Goal: Task Accomplishment & Management: Use online tool/utility

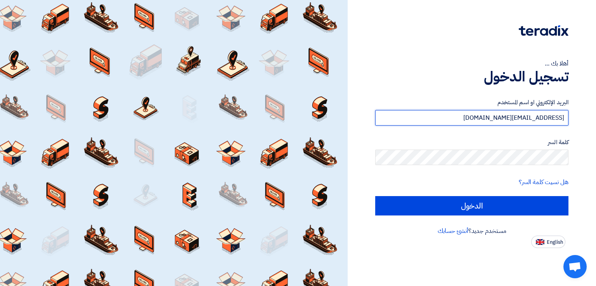
click at [417, 122] on input "shamel@teradix.com" at bounding box center [471, 118] width 193 height 16
type input "rawanteradix@gmail.com"
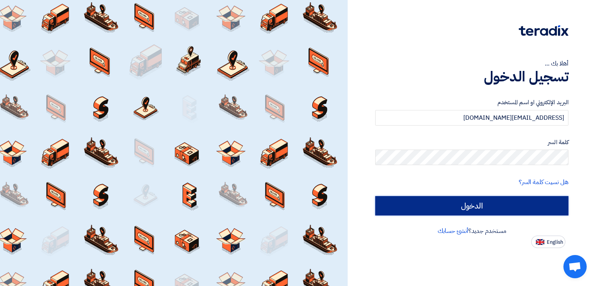
click at [432, 205] on input "الدخول" at bounding box center [471, 205] width 193 height 19
type input "Sign in"
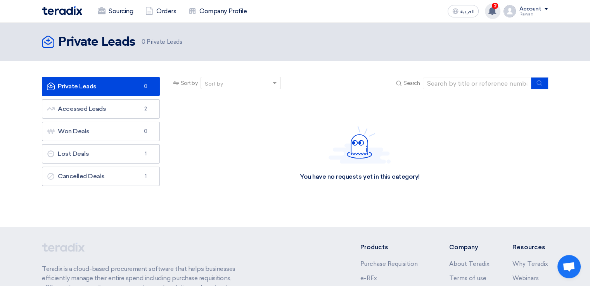
click at [492, 10] on use at bounding box center [493, 11] width 8 height 9
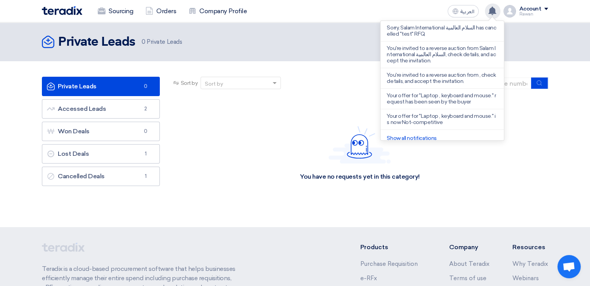
click at [492, 10] on use at bounding box center [493, 11] width 8 height 9
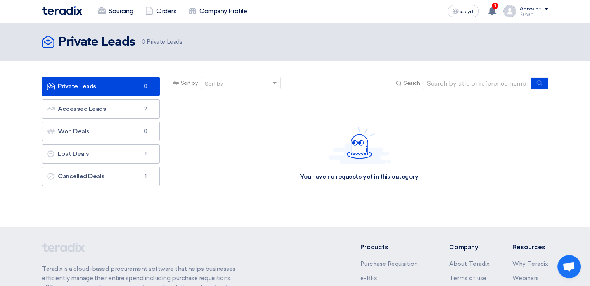
click at [73, 9] on img at bounding box center [62, 10] width 40 height 9
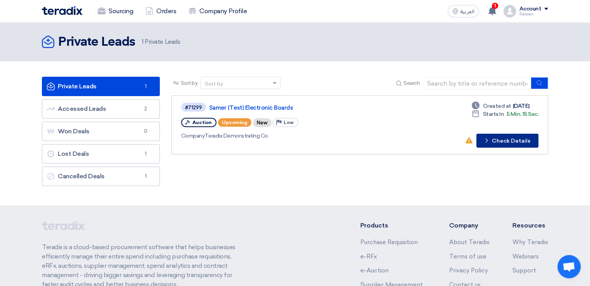
click at [506, 142] on button "Check details Check Details" at bounding box center [508, 141] width 62 height 14
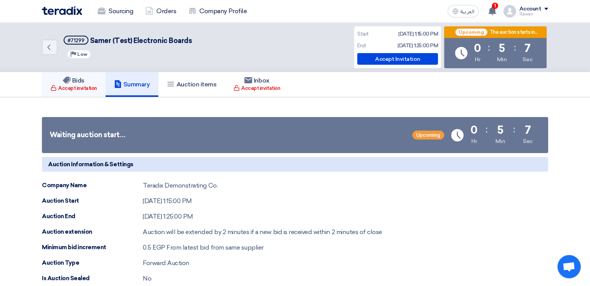
click at [69, 86] on div "Accept invitation" at bounding box center [73, 89] width 47 height 8
click at [183, 83] on h5 "Auction items" at bounding box center [192, 85] width 50 height 8
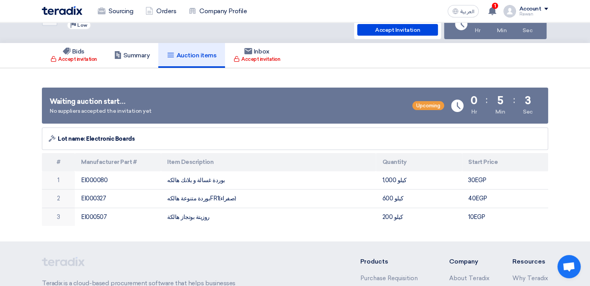
scroll to position [24, 0]
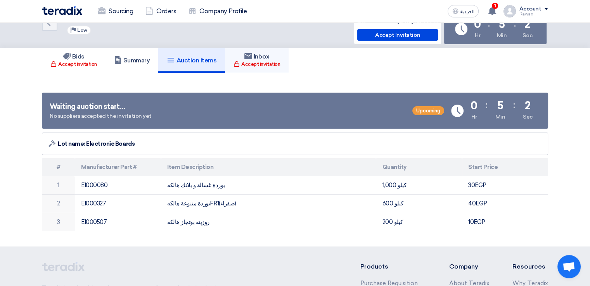
click at [256, 59] on h5 "Inbox" at bounding box center [256, 57] width 25 height 8
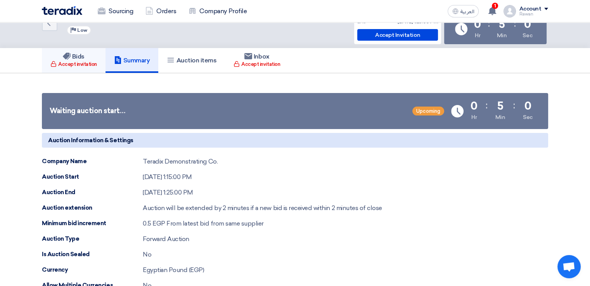
click at [99, 56] on link "Bids Accept invitation" at bounding box center [74, 60] width 64 height 25
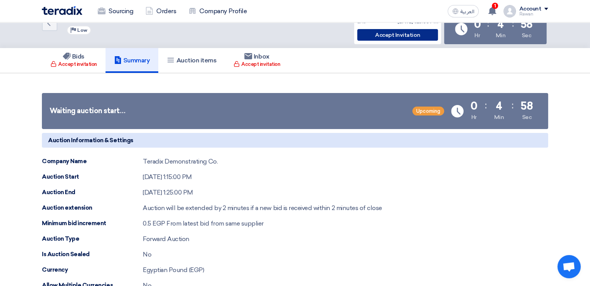
click at [412, 38] on div "Accept Invitation" at bounding box center [397, 35] width 81 height 12
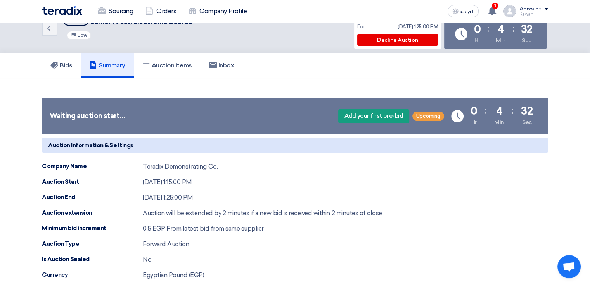
scroll to position [5, 0]
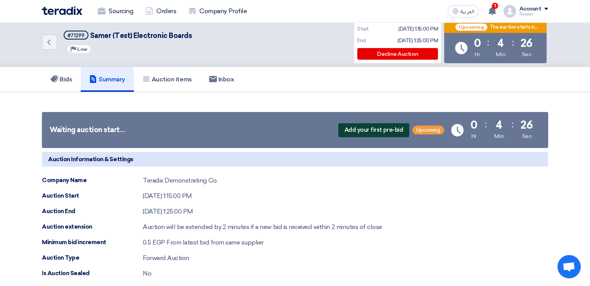
click at [360, 126] on span "Add your first pre-bid" at bounding box center [373, 130] width 71 height 14
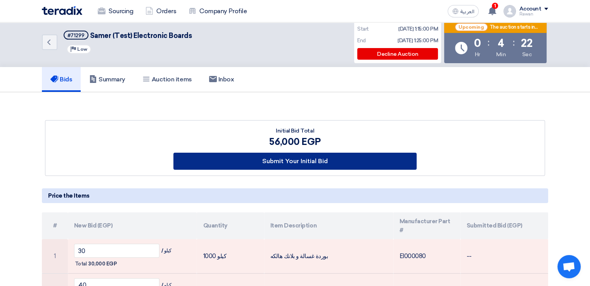
click at [331, 154] on button "Submit Your Initial Bid" at bounding box center [295, 161] width 244 height 17
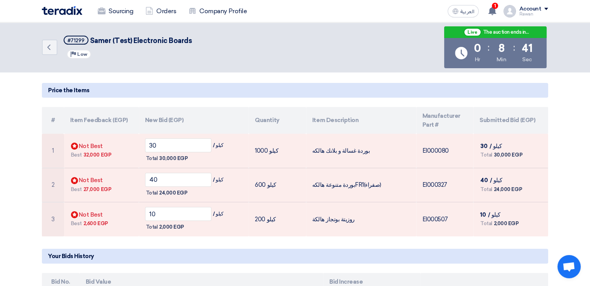
scroll to position [114, 0]
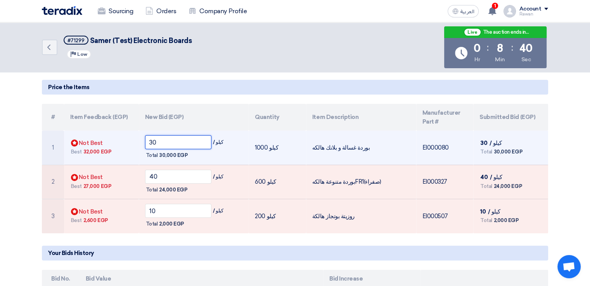
click at [193, 141] on input "30" at bounding box center [178, 142] width 67 height 14
type input "3"
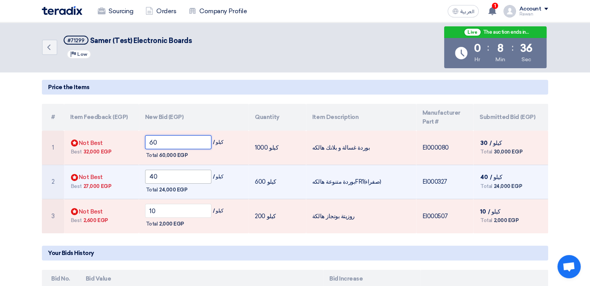
type input "60"
click at [185, 180] on input "40" at bounding box center [178, 177] width 67 height 14
type input "4"
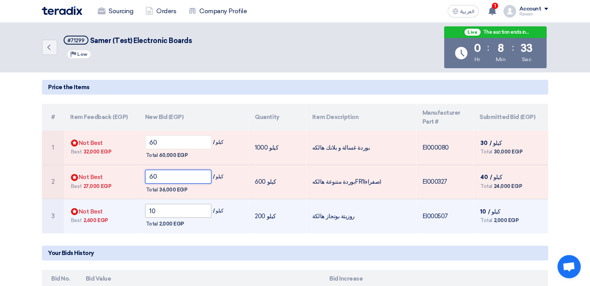
type input "60"
click at [184, 211] on input "10" at bounding box center [178, 211] width 67 height 14
type input "1"
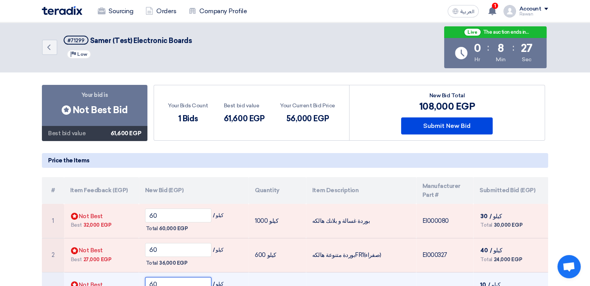
scroll to position [24, 0]
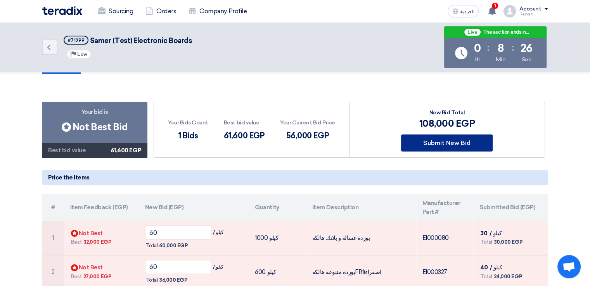
type input "60"
click at [454, 136] on button "Submit New Bid" at bounding box center [447, 143] width 92 height 17
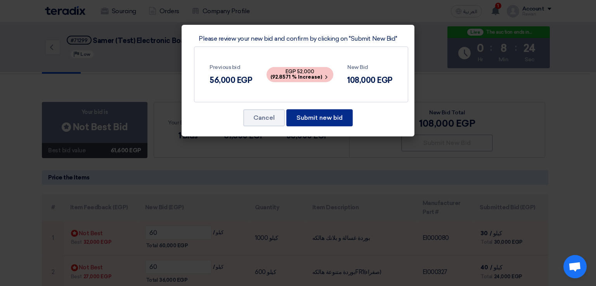
click at [311, 111] on button "Submit new bid" at bounding box center [319, 117] width 66 height 17
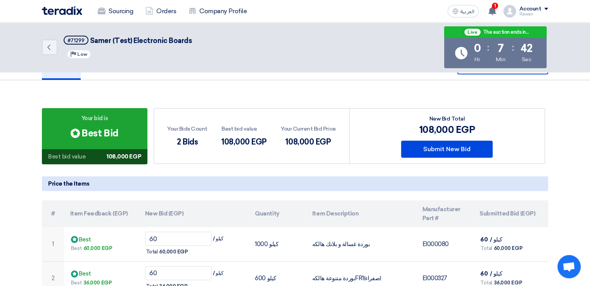
scroll to position [0, 0]
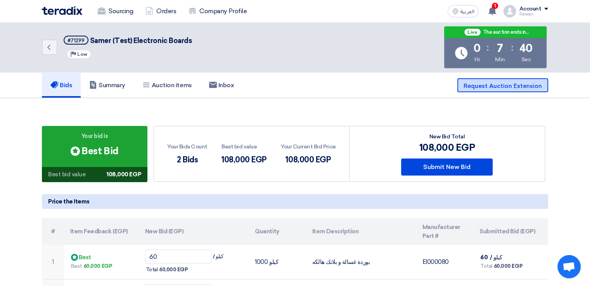
click at [499, 87] on span "Request Auction Extension" at bounding box center [503, 86] width 78 height 7
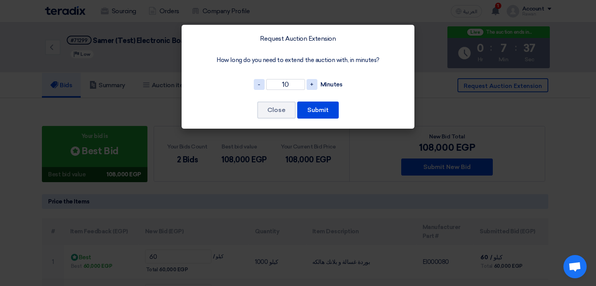
click at [265, 86] on div "- 10 +" at bounding box center [286, 84] width 64 height 11
click at [260, 86] on span "-" at bounding box center [259, 84] width 11 height 11
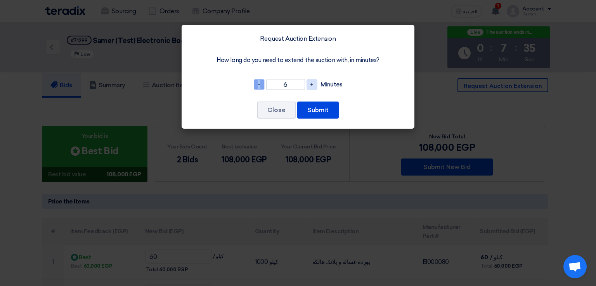
click at [260, 86] on span "-" at bounding box center [259, 84] width 11 height 11
click at [257, 86] on span "-" at bounding box center [259, 84] width 11 height 11
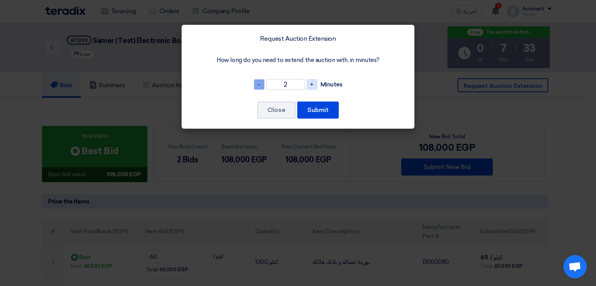
type input "1"
click at [310, 114] on button "Submit" at bounding box center [318, 110] width 42 height 17
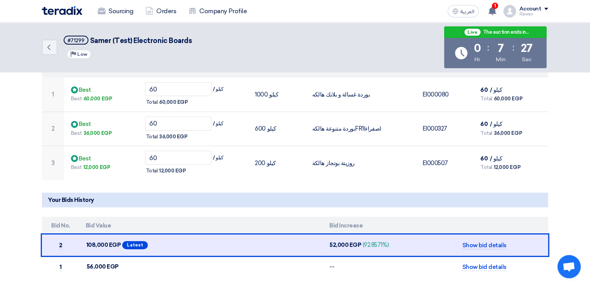
scroll to position [160, 0]
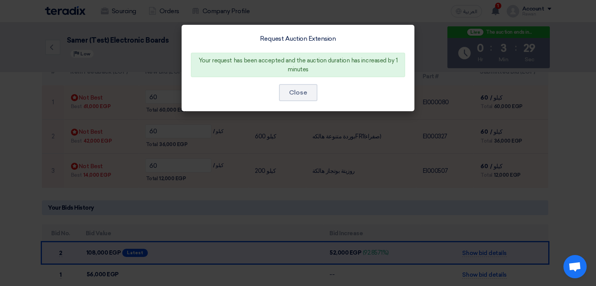
click at [304, 104] on div "Request Auction Extension Your request has been accepted and the auction durati…" at bounding box center [298, 68] width 233 height 87
click at [300, 91] on button "Close" at bounding box center [298, 92] width 38 height 17
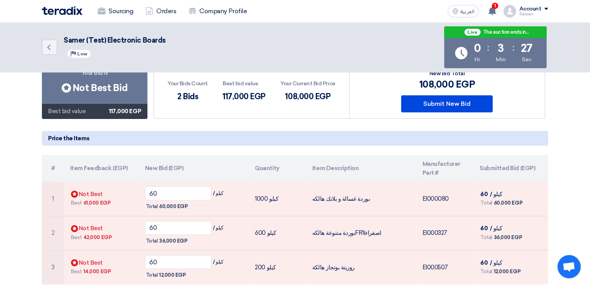
scroll to position [0, 0]
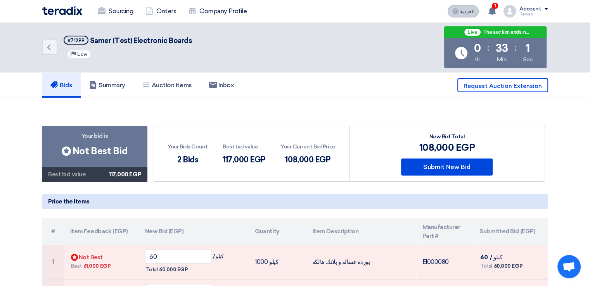
click at [458, 12] on use at bounding box center [456, 11] width 6 height 6
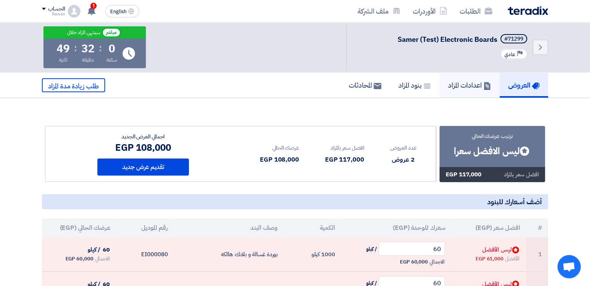
click at [457, 84] on h5 "اعدادات المزاد" at bounding box center [469, 85] width 43 height 9
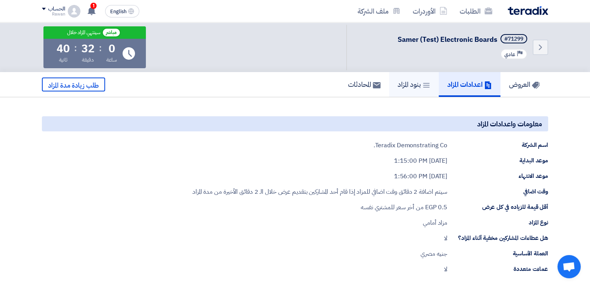
click at [425, 93] on link "بنود المزاد" at bounding box center [414, 84] width 50 height 25
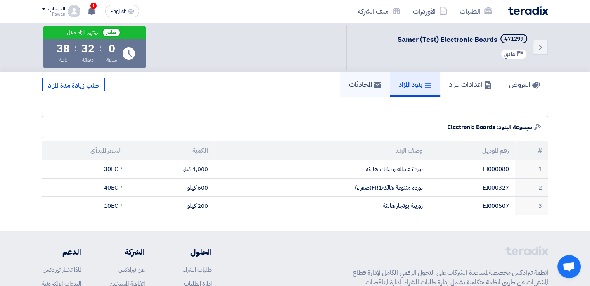
click at [367, 95] on link "المحادثات" at bounding box center [365, 84] width 50 height 25
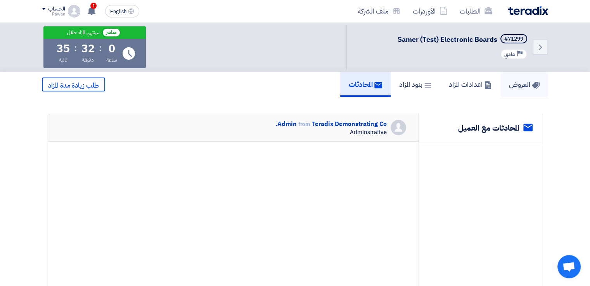
click at [546, 83] on link "العروض" at bounding box center [525, 84] width 48 height 25
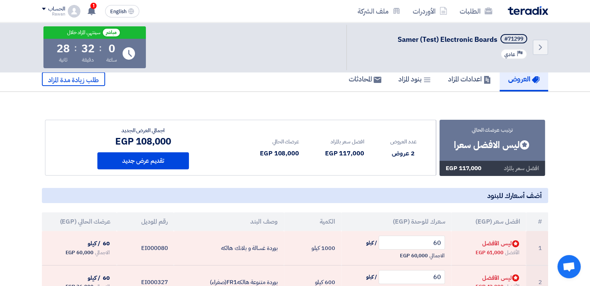
scroll to position [6, 0]
click at [123, 14] on span "English" at bounding box center [118, 11] width 16 height 5
